Goal: Task Accomplishment & Management: Manage account settings

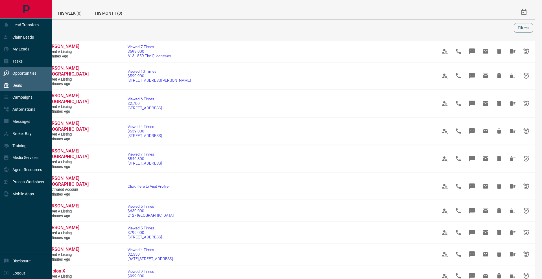
click at [5, 82] on div "Deals" at bounding box center [12, 85] width 19 height 9
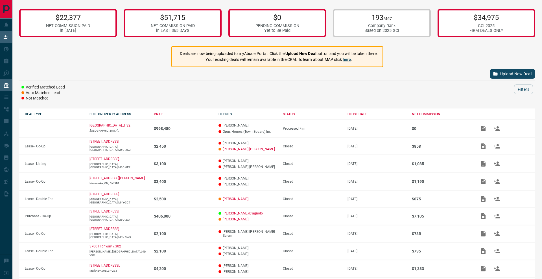
drag, startPoint x: 14, startPoint y: 40, endPoint x: 0, endPoint y: 39, distance: 14.2
click at [2, 40] on div "Lead Transfers Claim Leads My Leads Tasks Opportunities Deals Campaigns Automat…" at bounding box center [271, 164] width 542 height 328
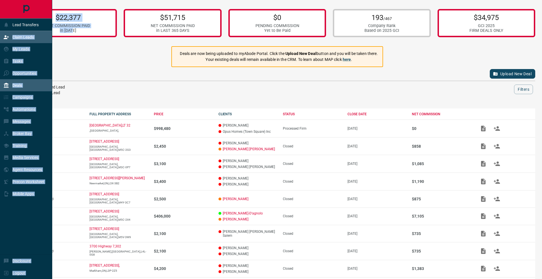
click at [1, 38] on div "Claim Leads" at bounding box center [26, 37] width 52 height 12
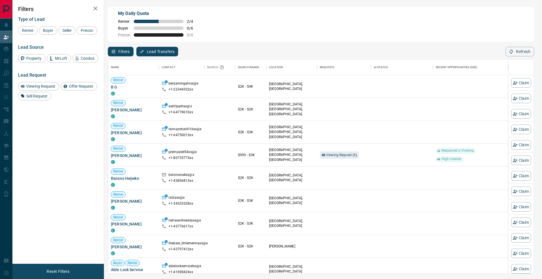
scroll to position [214, 425]
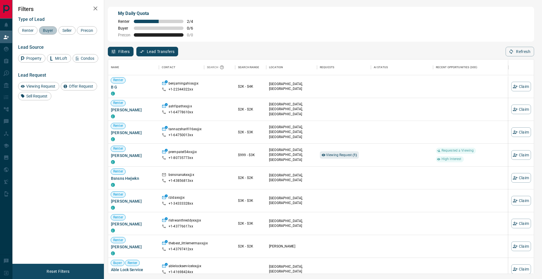
drag, startPoint x: 47, startPoint y: 29, endPoint x: 86, endPoint y: 31, distance: 39.8
click at [50, 29] on span "Buyer" at bounding box center [48, 30] width 14 height 5
drag, startPoint x: 67, startPoint y: 31, endPoint x: 45, endPoint y: 38, distance: 22.7
click at [67, 31] on span "Seller" at bounding box center [66, 30] width 13 height 5
click at [79, 33] on span "Precon" at bounding box center [87, 30] width 16 height 5
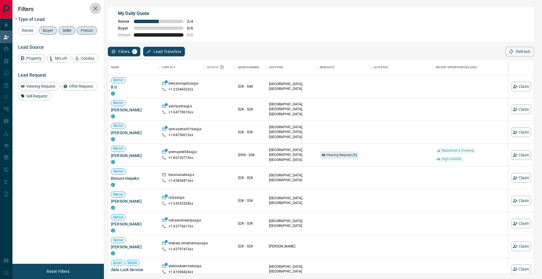
click at [96, 9] on icon "button" at bounding box center [95, 8] width 4 height 4
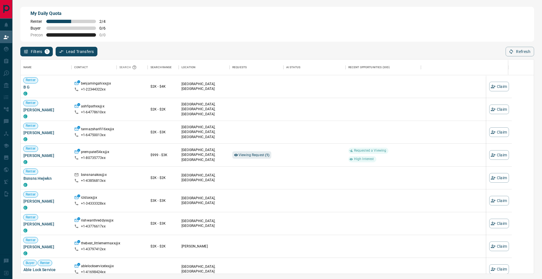
scroll to position [0, 0]
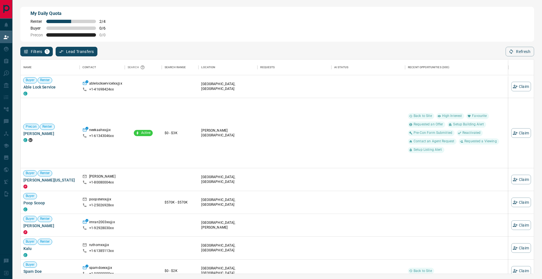
click at [509, 42] on div "Filters 1 Lead Transfers 0 Refresh" at bounding box center [276, 49] width 513 height 15
click at [510, 44] on div "Filters 1 Lead Transfers 0 Refresh" at bounding box center [276, 49] width 513 height 15
click at [510, 48] on button "Refresh" at bounding box center [519, 52] width 28 height 10
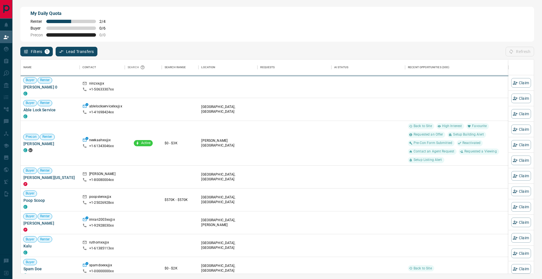
scroll to position [214, 513]
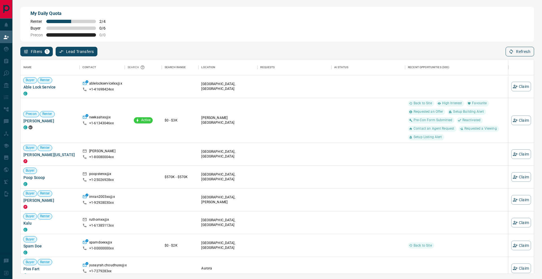
click at [509, 50] on icon "button" at bounding box center [510, 51] width 5 height 5
click at [514, 50] on button "Refresh" at bounding box center [519, 52] width 28 height 10
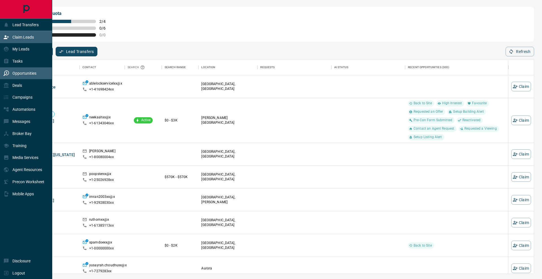
click at [26, 71] on div "Opportunities" at bounding box center [19, 73] width 33 height 9
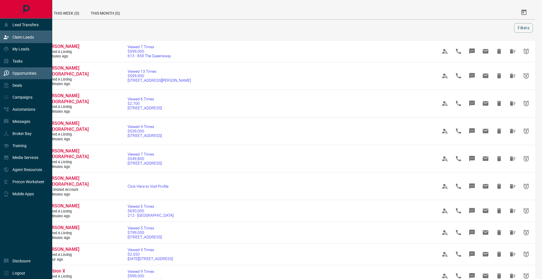
click at [1, 36] on div "Claim Leads" at bounding box center [26, 37] width 52 height 12
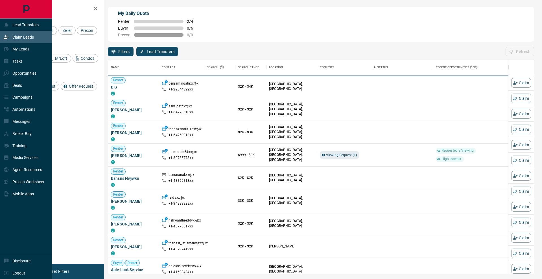
scroll to position [214, 425]
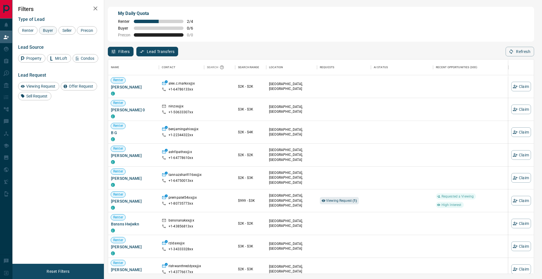
click at [45, 32] on span "Buyer" at bounding box center [48, 30] width 14 height 5
drag, startPoint x: 65, startPoint y: 30, endPoint x: 33, endPoint y: 36, distance: 32.5
click at [64, 30] on span "Seller" at bounding box center [66, 30] width 13 height 5
drag, startPoint x: 28, startPoint y: 39, endPoint x: 65, endPoint y: 25, distance: 40.0
click at [79, 33] on span "Precon" at bounding box center [87, 30] width 16 height 5
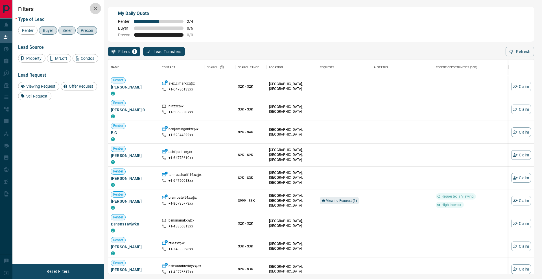
click at [93, 10] on icon "button" at bounding box center [95, 8] width 7 height 7
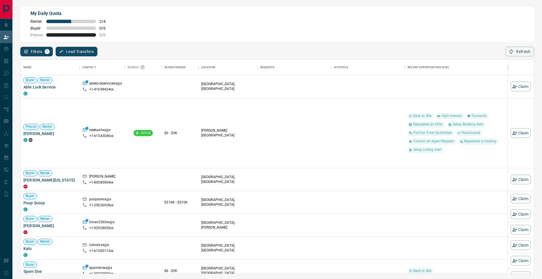
scroll to position [0, 0]
